Goal: Transaction & Acquisition: Purchase product/service

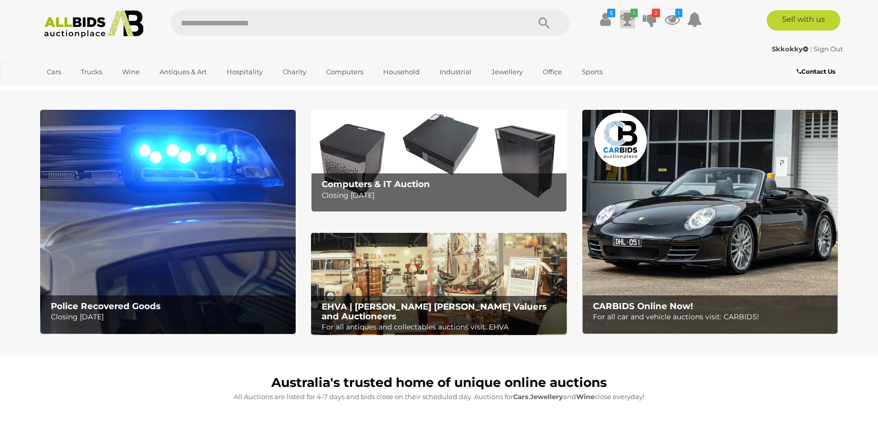
click at [631, 14] on icon "1" at bounding box center [634, 13] width 7 height 9
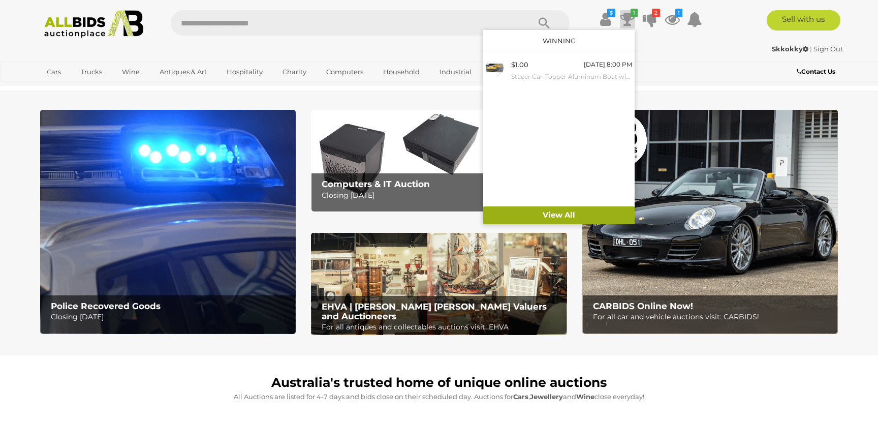
click at [543, 210] on link "View All" at bounding box center [558, 215] width 151 height 18
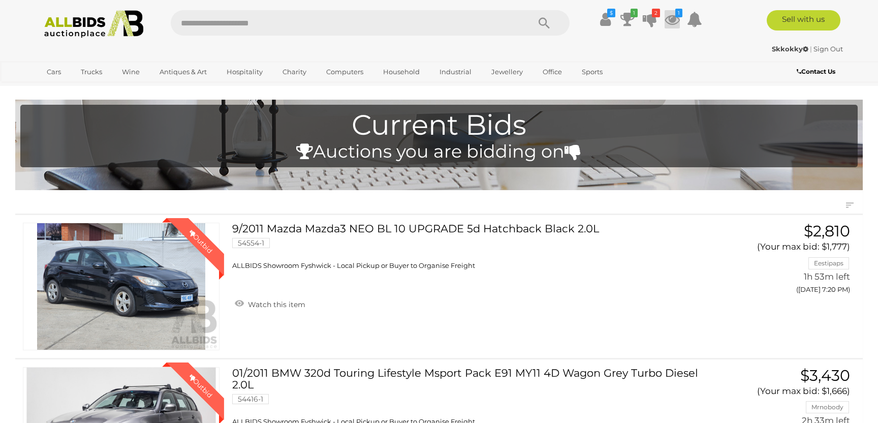
click at [675, 12] on link "1" at bounding box center [672, 19] width 15 height 18
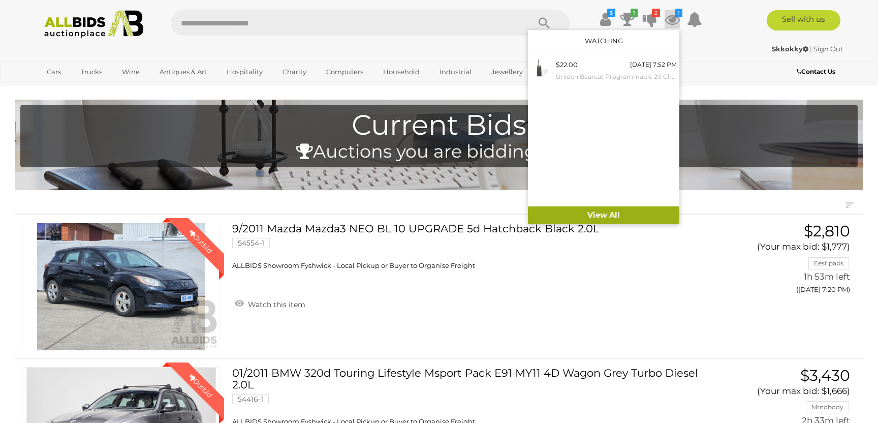
click at [605, 210] on link "View All" at bounding box center [603, 215] width 151 height 18
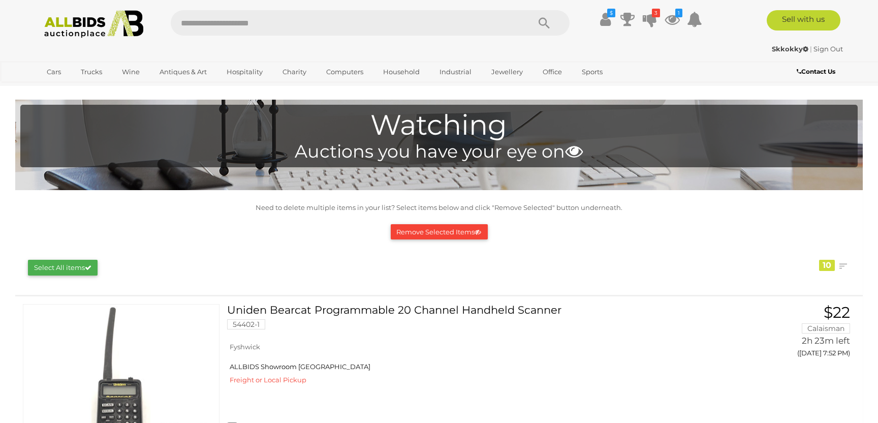
click at [83, 21] on img at bounding box center [94, 24] width 110 height 28
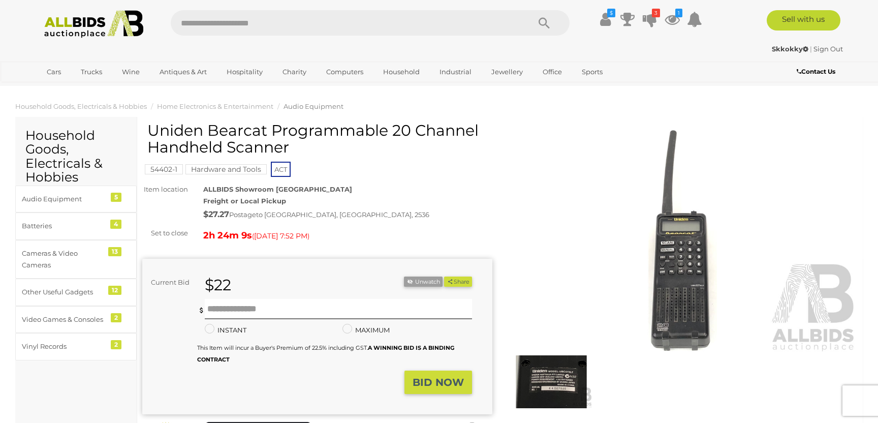
drag, startPoint x: 147, startPoint y: 129, endPoint x: 304, endPoint y: 138, distance: 157.3
click at [304, 141] on h1 "Uniden Bearcat Programmable 20 Channel Handheld Scanner" at bounding box center [318, 139] width 342 height 34
copy h1 "Uniden Bearcat Programmable 20 Channel Handheld Scanner"
